Goal: Task Accomplishment & Management: Use online tool/utility

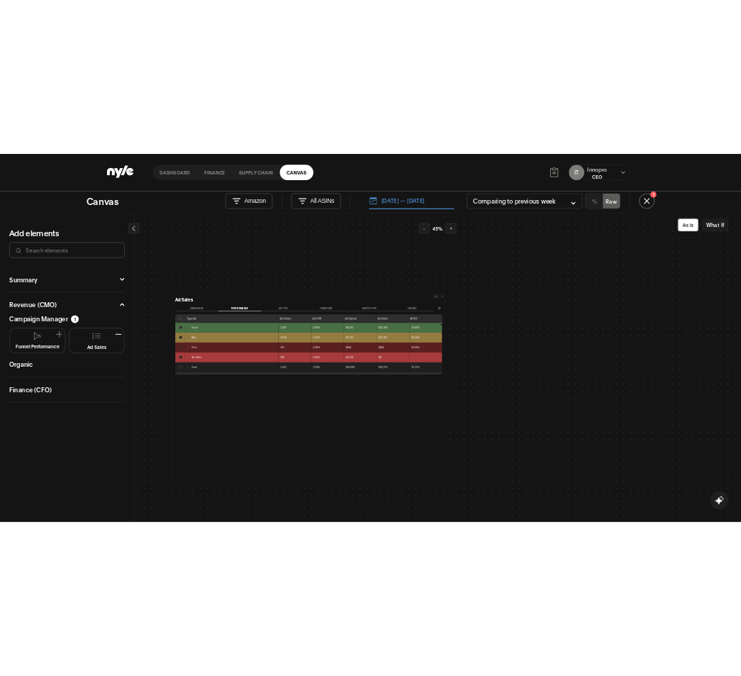
scroll to position [71, 0]
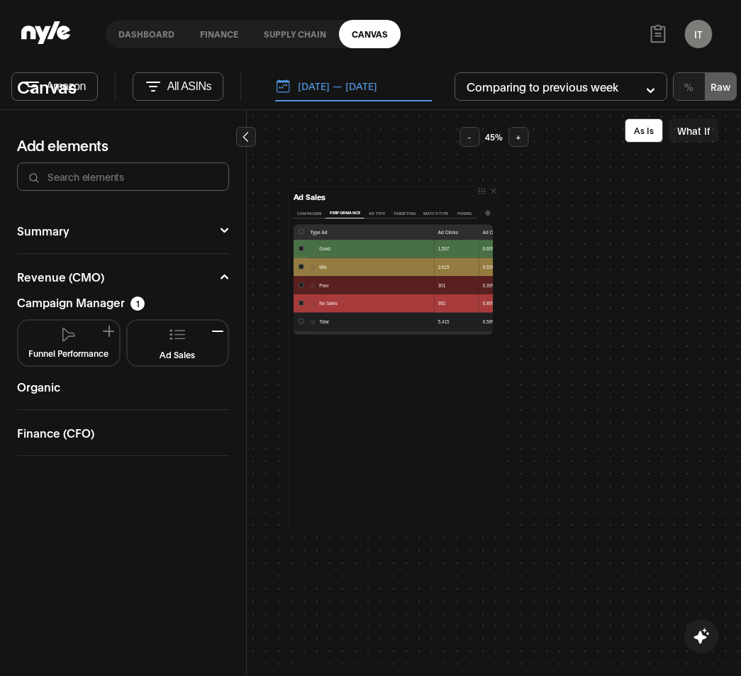
click at [377, 214] on button "Ad Type" at bounding box center [377, 213] width 26 height 11
click at [412, 210] on button "Targeting" at bounding box center [404, 213] width 30 height 11
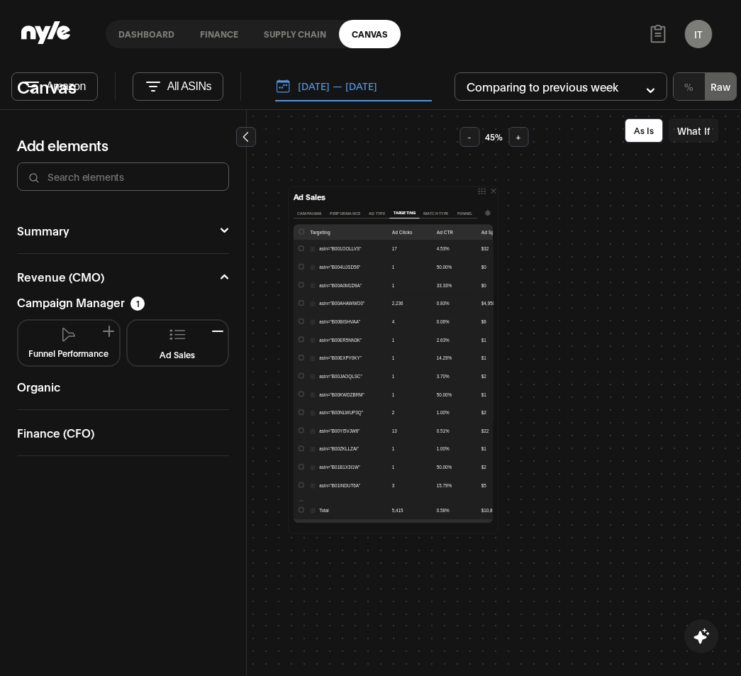
click at [376, 212] on button "Ad Type" at bounding box center [377, 213] width 26 height 11
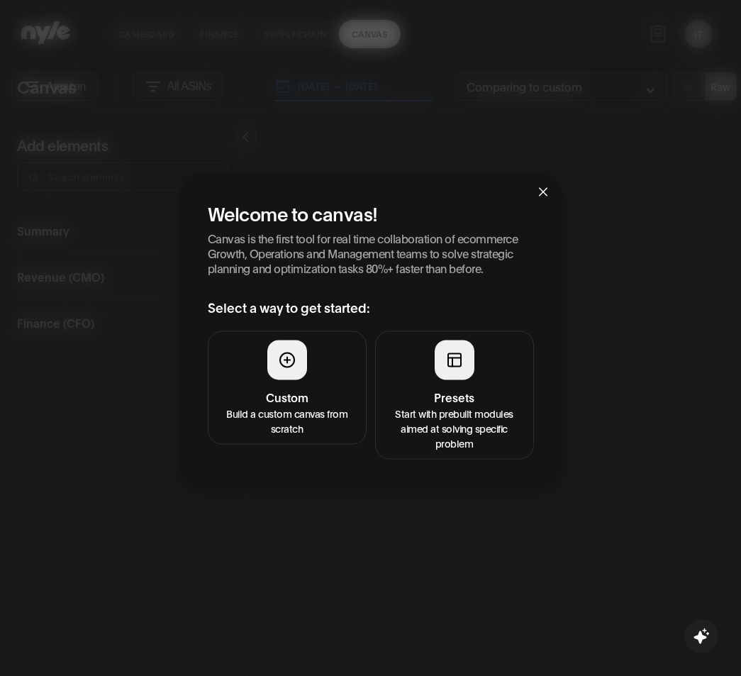
click at [311, 391] on h4 "Custom" at bounding box center [287, 396] width 140 height 17
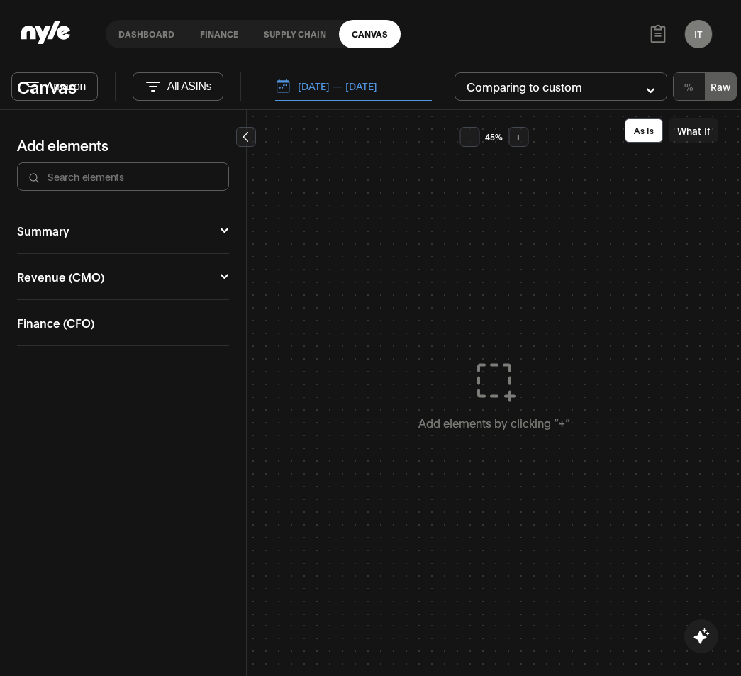
click at [102, 237] on div "Summary Executive Summary Full Summary Total Organic Ad COO Market CFO Attribut…" at bounding box center [123, 231] width 212 height 46
click at [55, 277] on button "Revenue (CMO)" at bounding box center [123, 276] width 212 height 11
click at [85, 306] on div "Campaign Manager" at bounding box center [71, 301] width 108 height 11
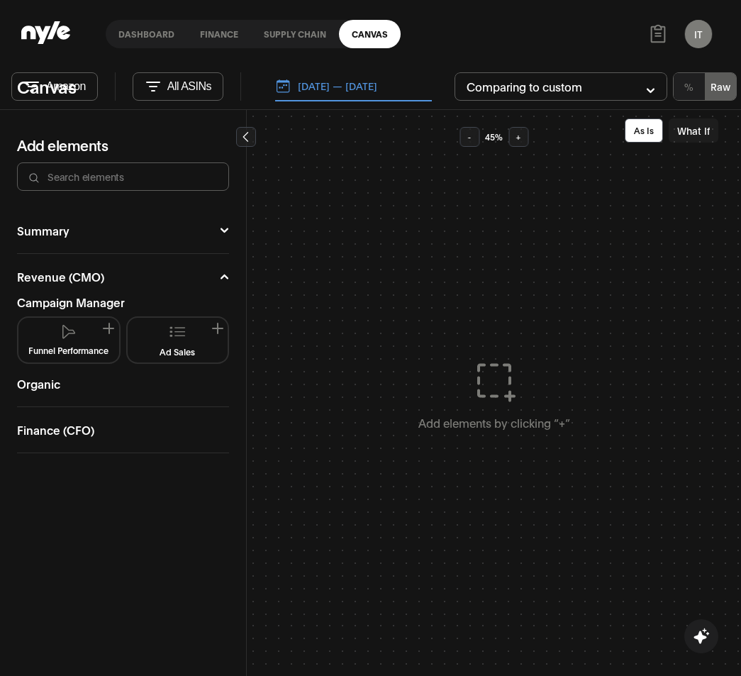
click at [202, 328] on button "Ad Sales" at bounding box center [177, 339] width 89 height 33
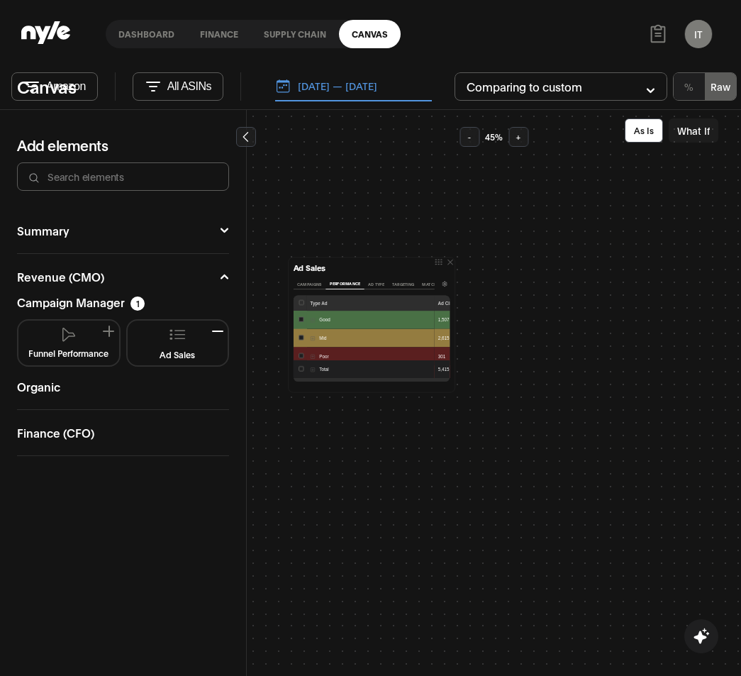
click at [374, 284] on button "Ad Type" at bounding box center [376, 284] width 24 height 11
click at [354, 74] on button "[DATE] — [DATE]" at bounding box center [353, 87] width 157 height 30
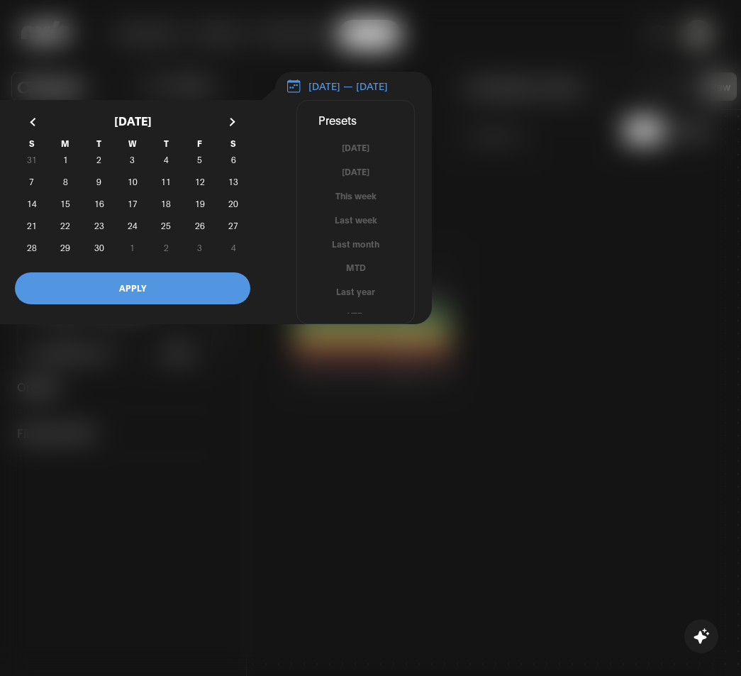
click at [364, 247] on button "Last month" at bounding box center [355, 244] width 117 height 13
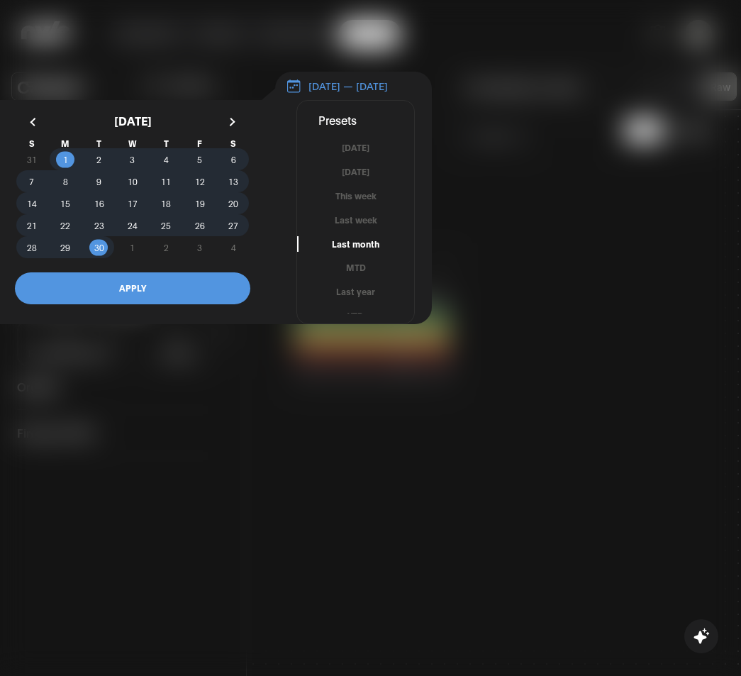
click at [189, 304] on button "APPLY" at bounding box center [132, 288] width 235 height 32
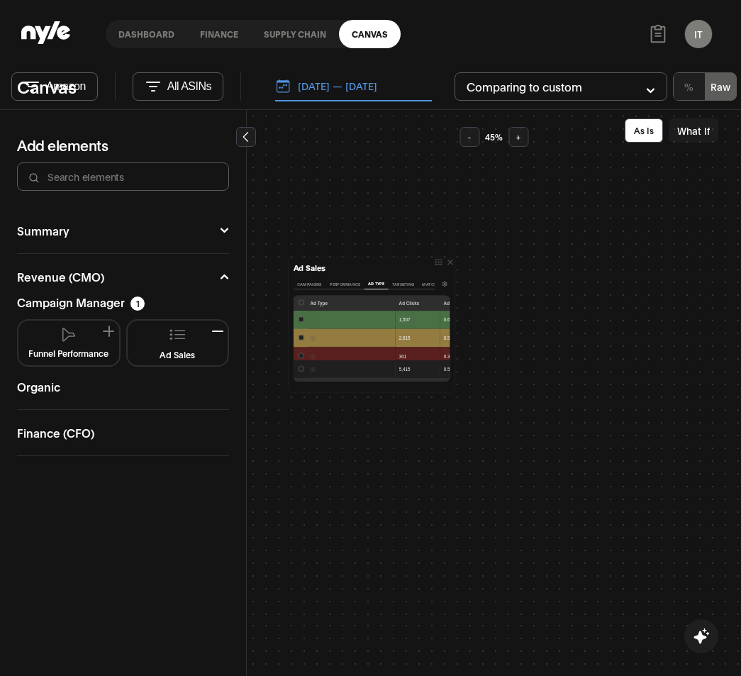
click at [405, 279] on button "Targeting" at bounding box center [403, 284] width 30 height 11
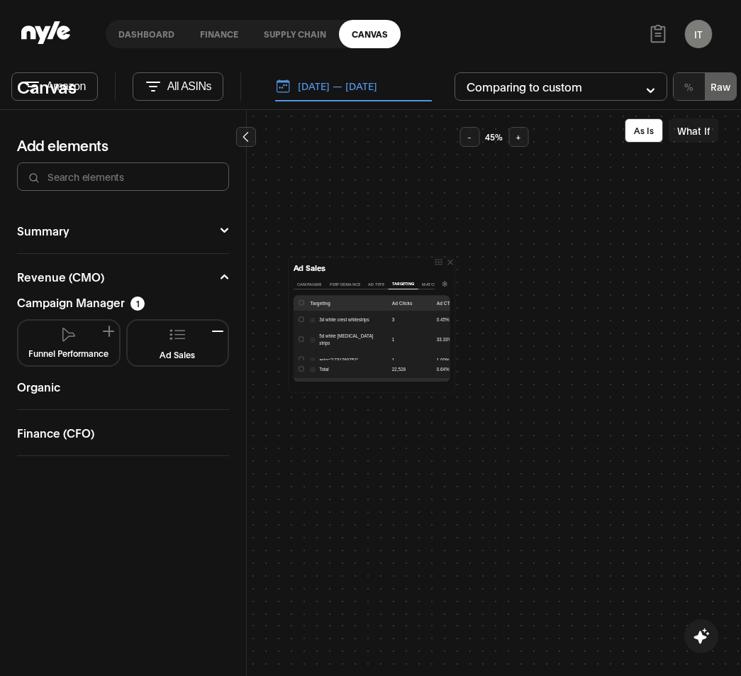
click at [371, 283] on button "Ad Type" at bounding box center [376, 284] width 24 height 11
click at [376, 86] on button "01.09.2025 — 30.09.2025" at bounding box center [353, 87] width 157 height 30
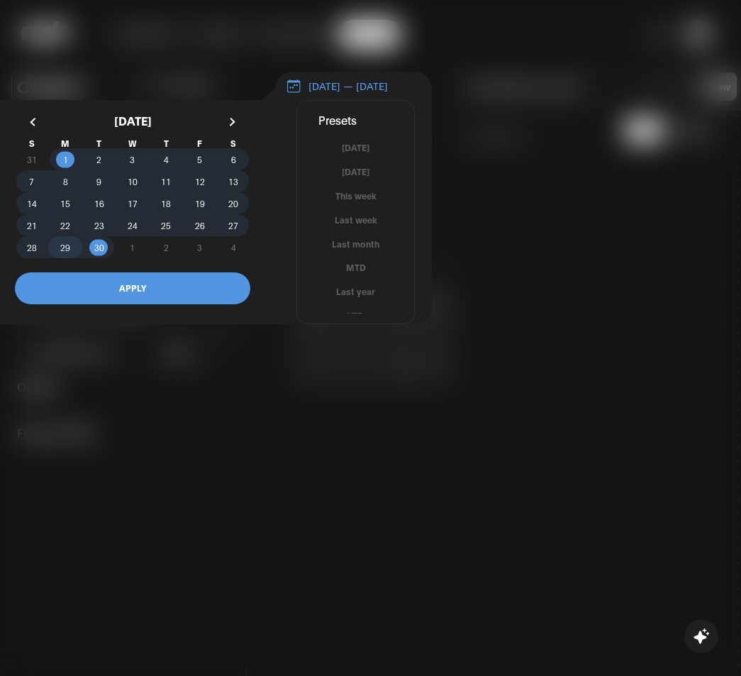
click at [67, 247] on span "29" at bounding box center [65, 248] width 10 height 26
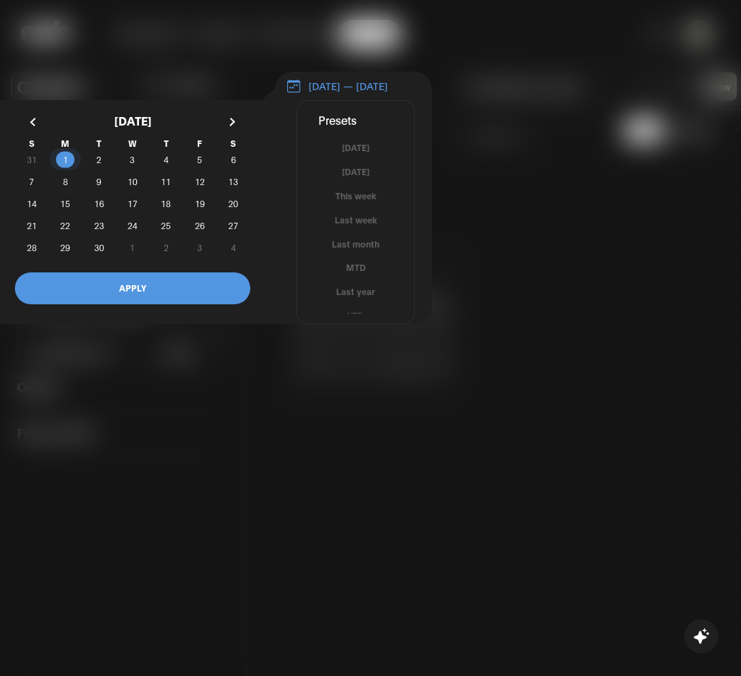
click at [65, 171] on span "1" at bounding box center [65, 160] width 5 height 26
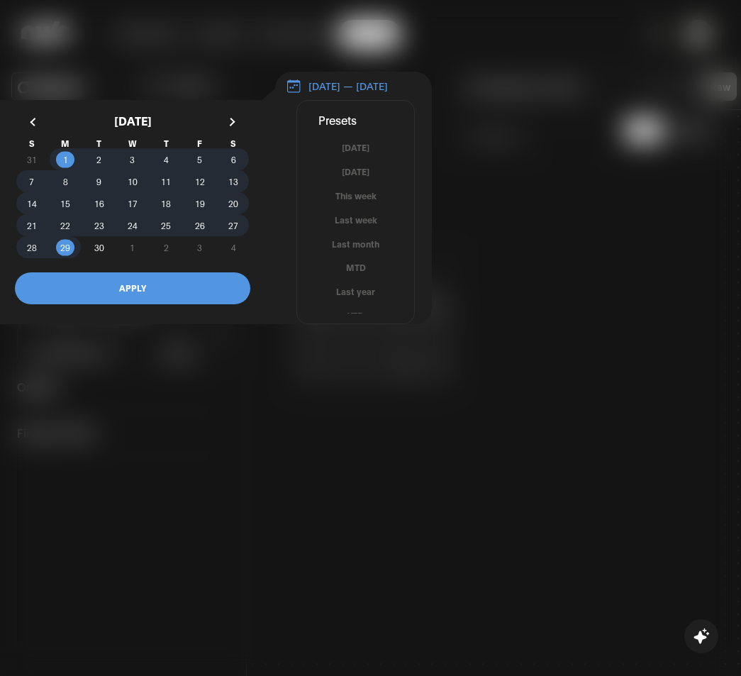
click at [164, 296] on button "APPLY" at bounding box center [132, 288] width 235 height 32
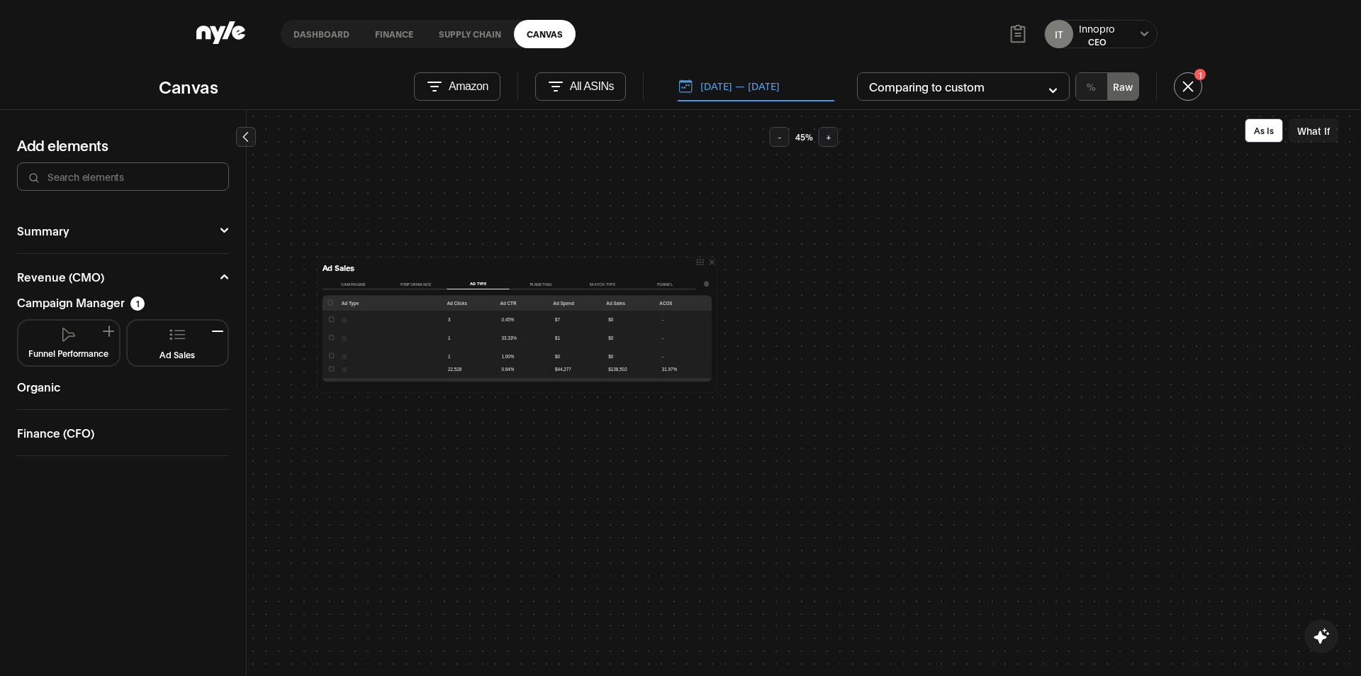
click at [740, 449] on div "Ad Sales Campaigns Performance Ad Type Targeting Match type Funnel Ad Type Ad C…" at bounding box center [804, 393] width 1115 height 566
